Goal: Information Seeking & Learning: Learn about a topic

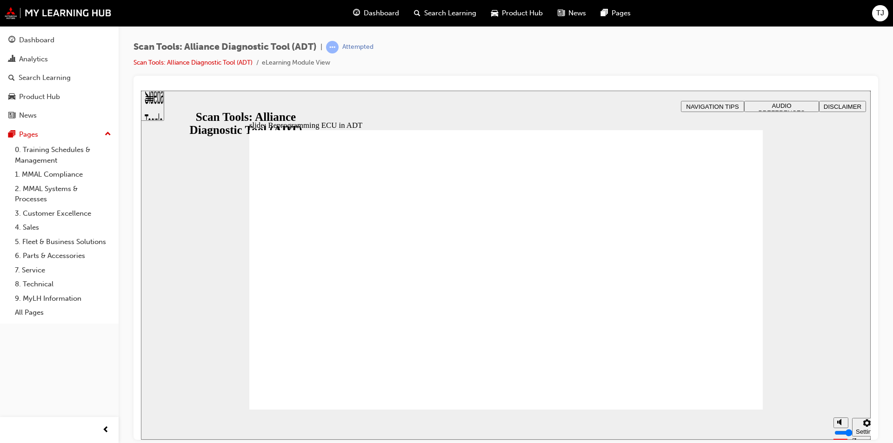
click at [549, 422] on section "Play (Ctrl+Alt+P) Replay (Ctrl+Alt+R) Playback speed Playback Speed 2 1.75 1.5 …" at bounding box center [506, 424] width 730 height 30
radio input "true"
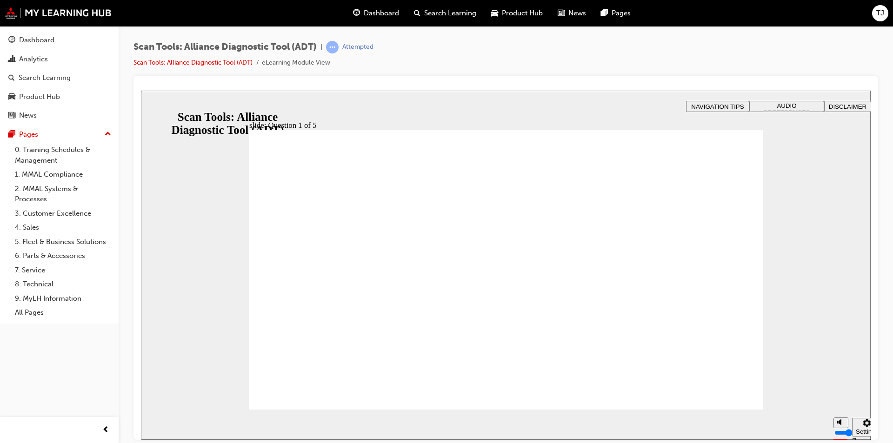
radio input "true"
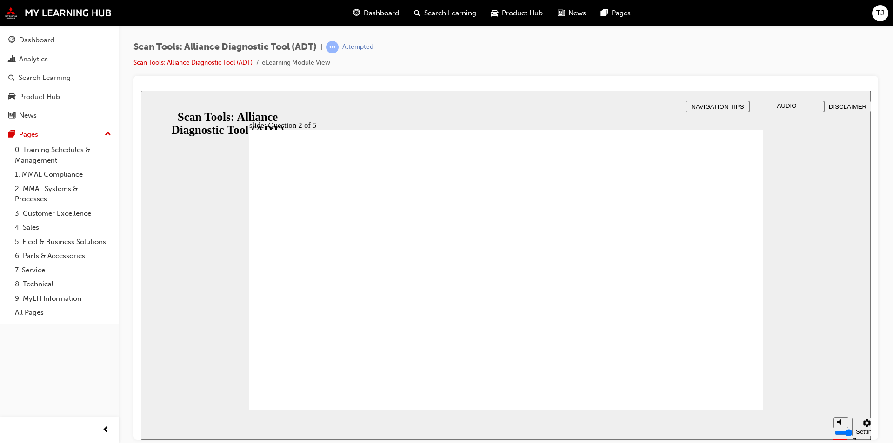
drag, startPoint x: 499, startPoint y: 338, endPoint x: 651, endPoint y: 331, distance: 152.7
radio input "true"
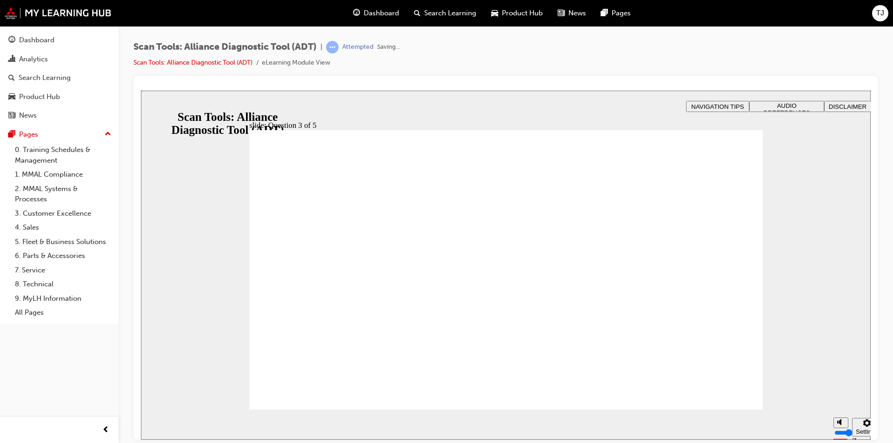
radio input "true"
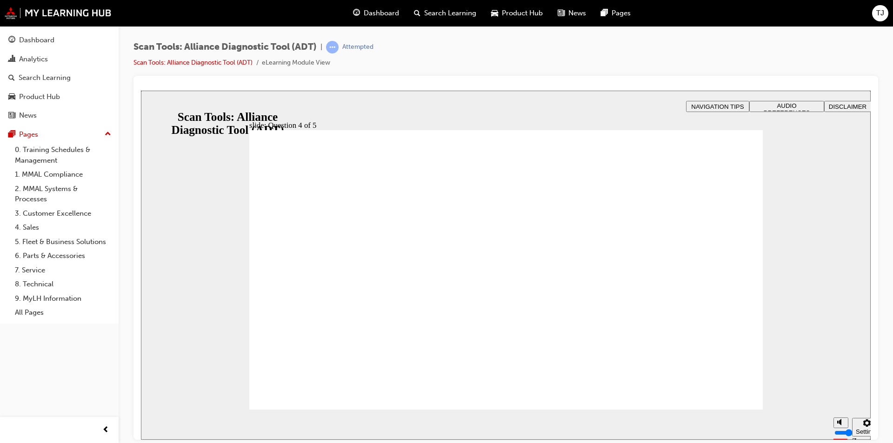
radio input "true"
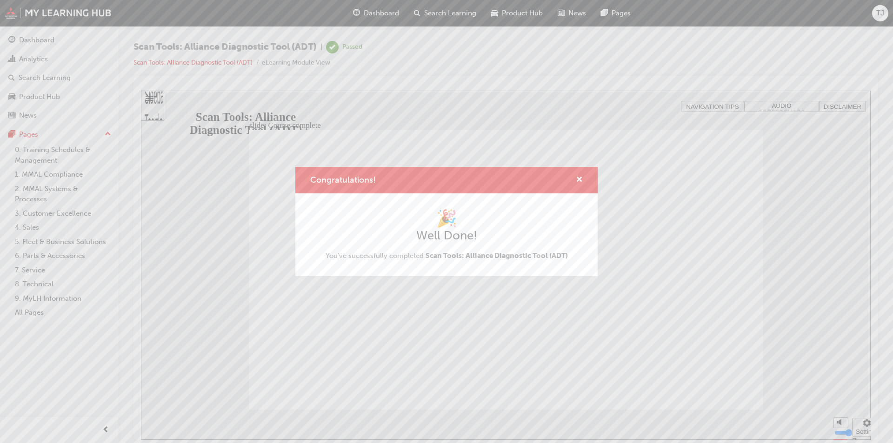
click at [43, 37] on div "Congratulations! 🎉 Well Done! You've successfully completed Scan Tools: Allianc…" at bounding box center [446, 221] width 893 height 443
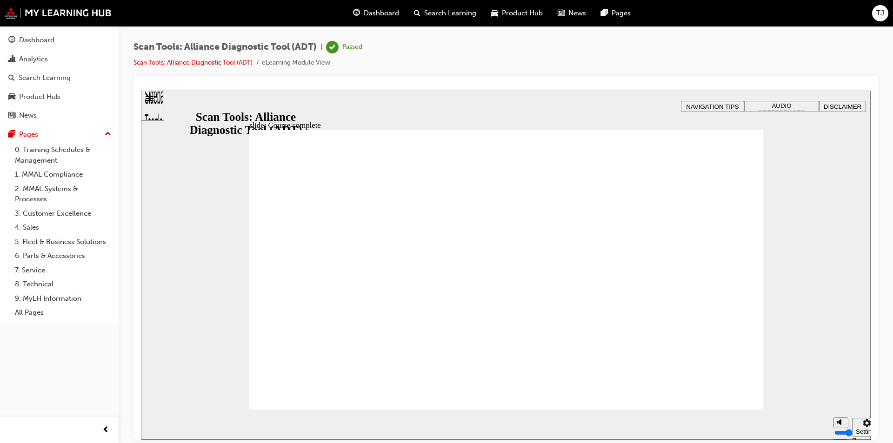
click at [43, 37] on div "Dashboard" at bounding box center [36, 40] width 35 height 11
